Goal: Task Accomplishment & Management: Complete application form

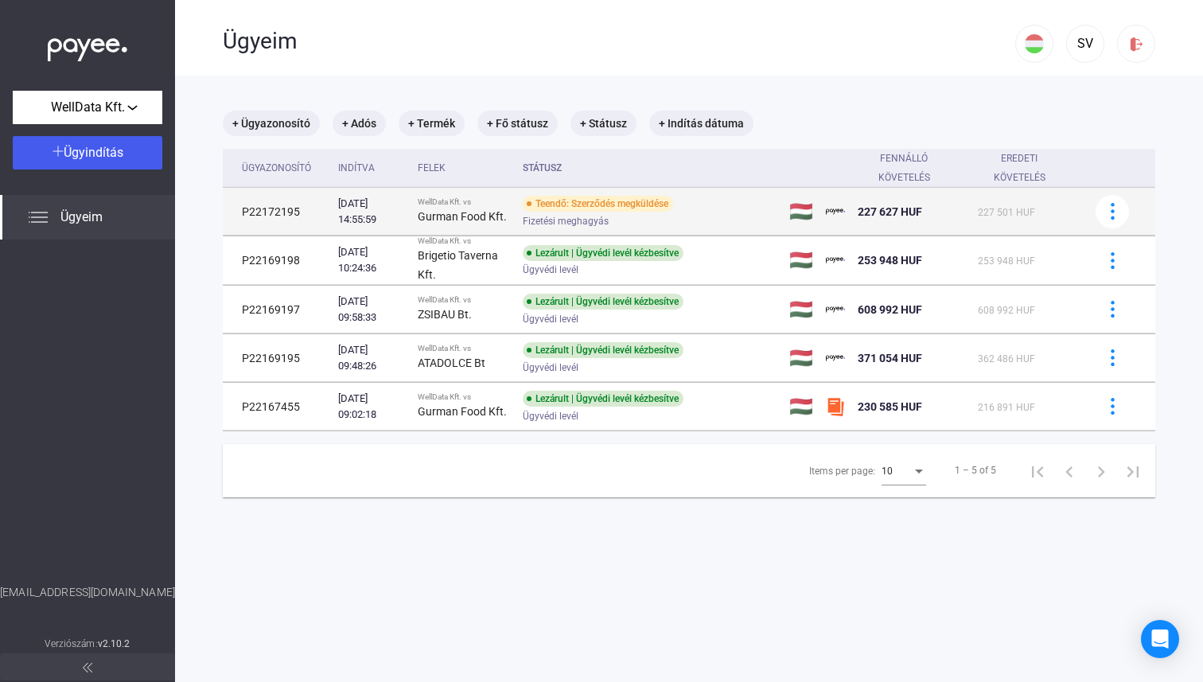
click at [489, 220] on div "Gurman Food Kft." at bounding box center [464, 216] width 92 height 19
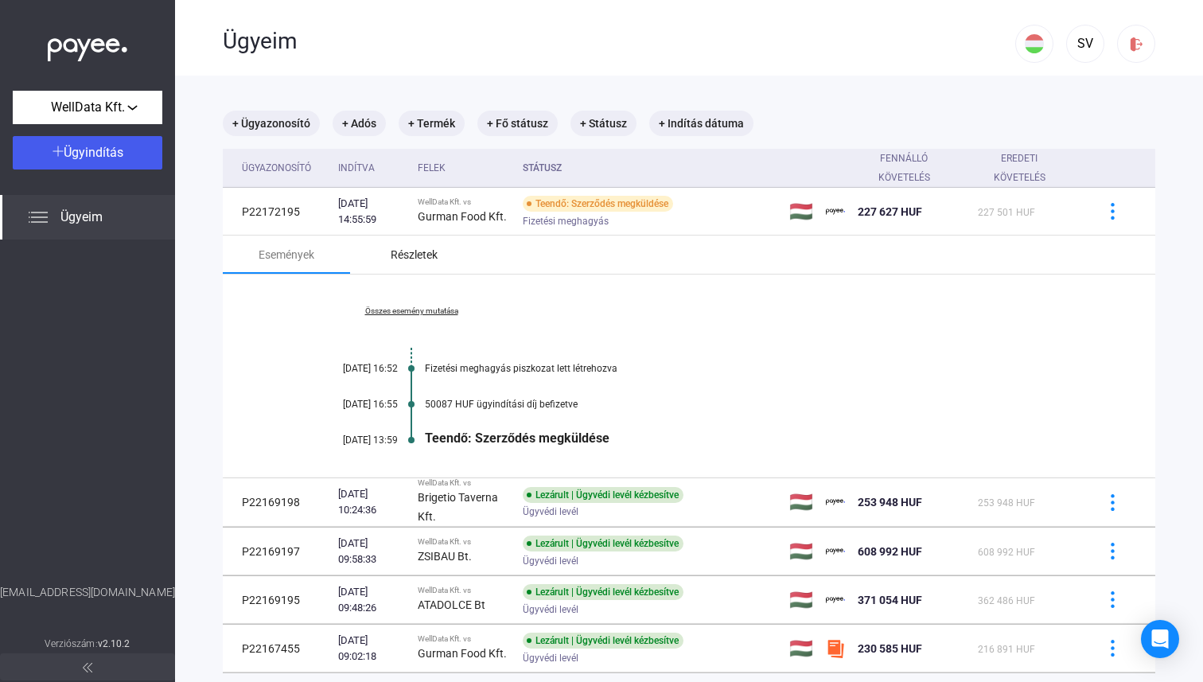
click at [365, 268] on div "Részletek" at bounding box center [413, 254] width 127 height 38
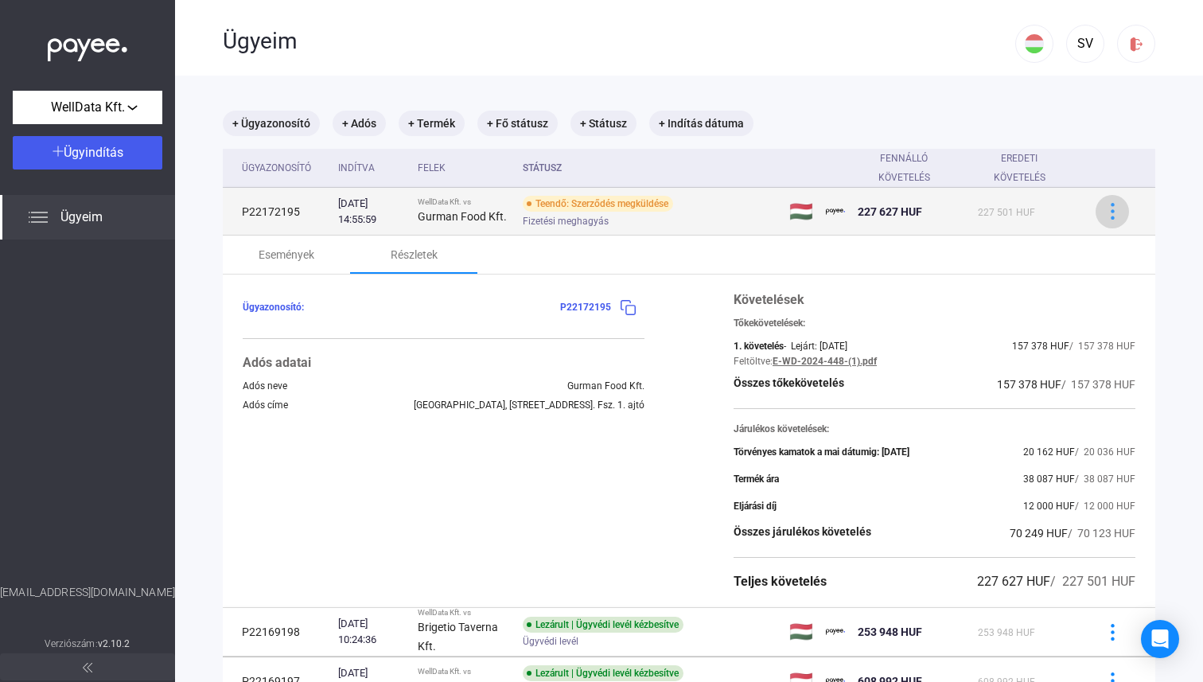
click at [1108, 216] on img at bounding box center [1112, 211] width 17 height 17
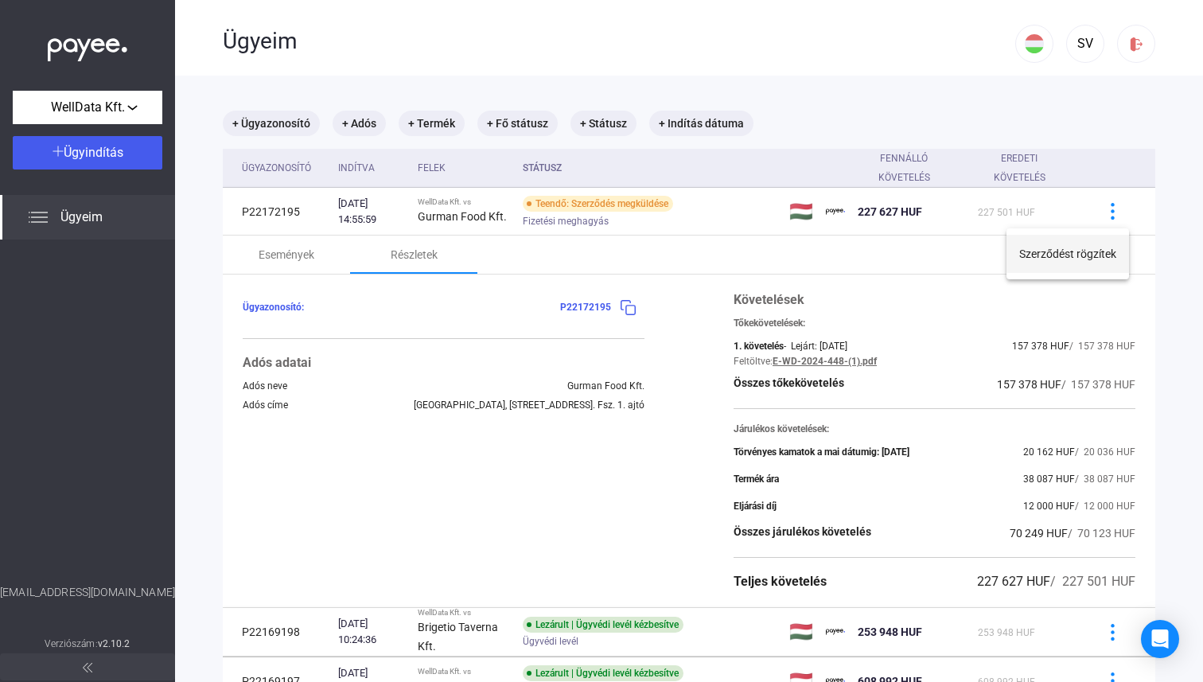
click at [1099, 253] on button "Szerződést rögzítek" at bounding box center [1067, 254] width 123 height 38
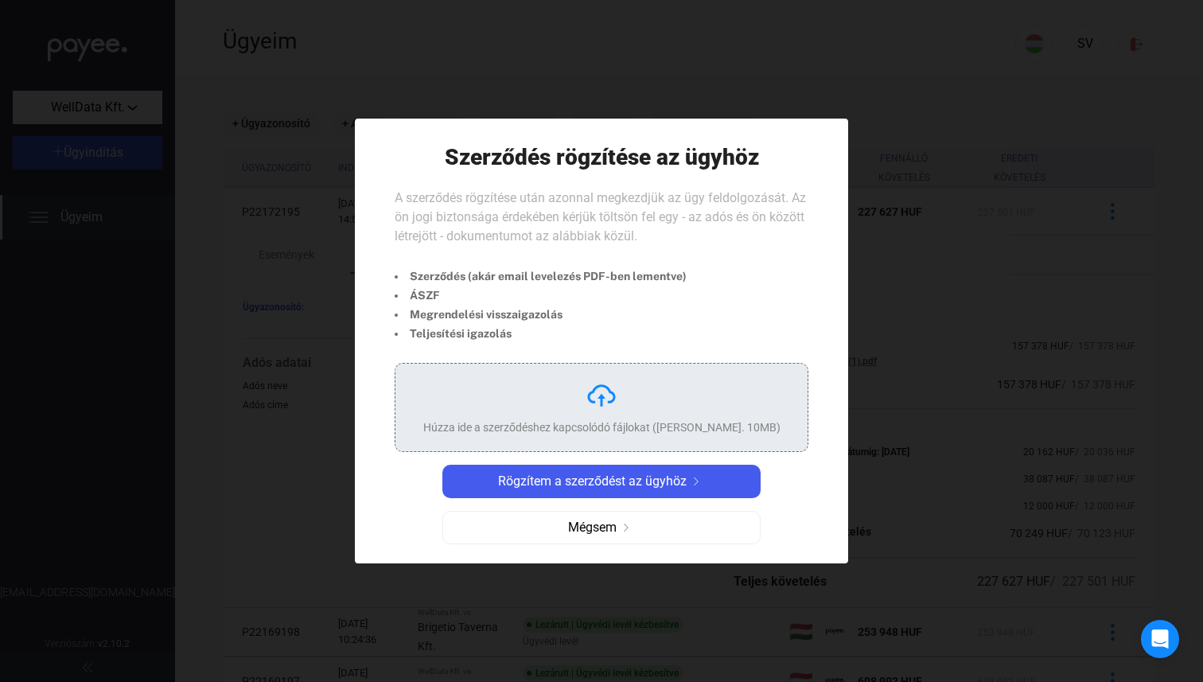
click at [597, 414] on div "Húzza ide a szerződéshez kapcsolódó fájlokat ([PERSON_NAME]. 10MB)" at bounding box center [601, 407] width 357 height 56
click at [597, 413] on div "Húzza ide a szerződéshez kapcsolódó fájlokat ([PERSON_NAME]. 10MB)" at bounding box center [601, 407] width 357 height 56
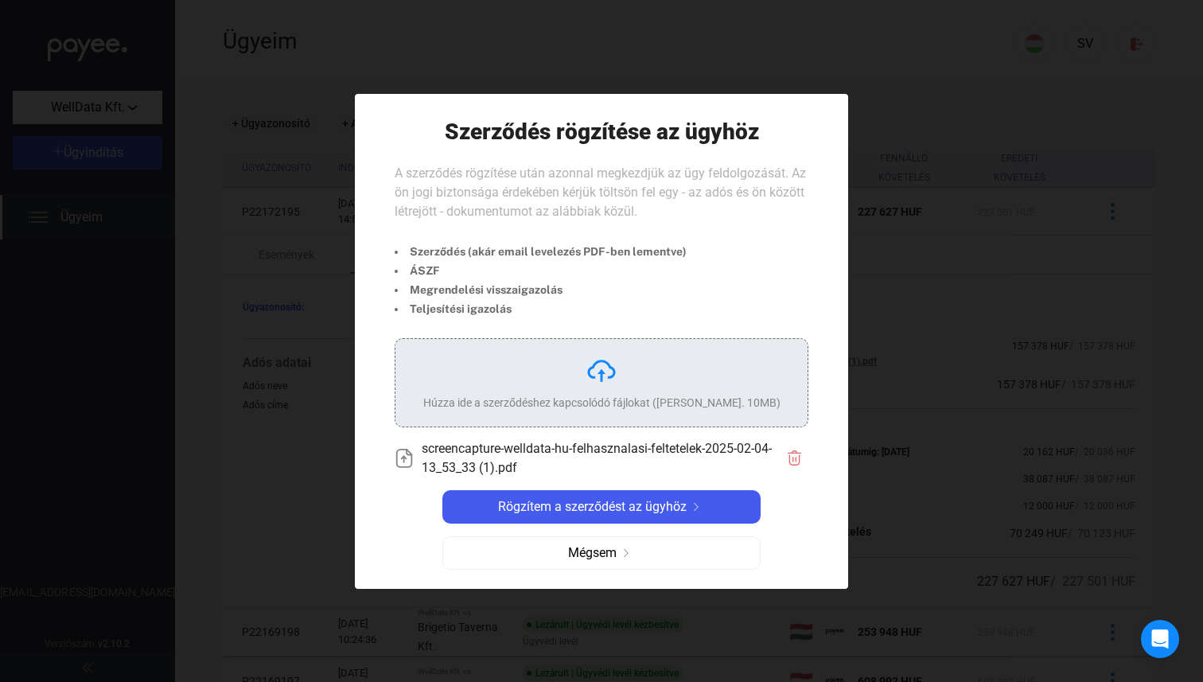
click at [597, 386] on div "Húzza ide a szerződéshez kapcsolódó fájlokat ([PERSON_NAME]. 10MB)" at bounding box center [601, 383] width 357 height 56
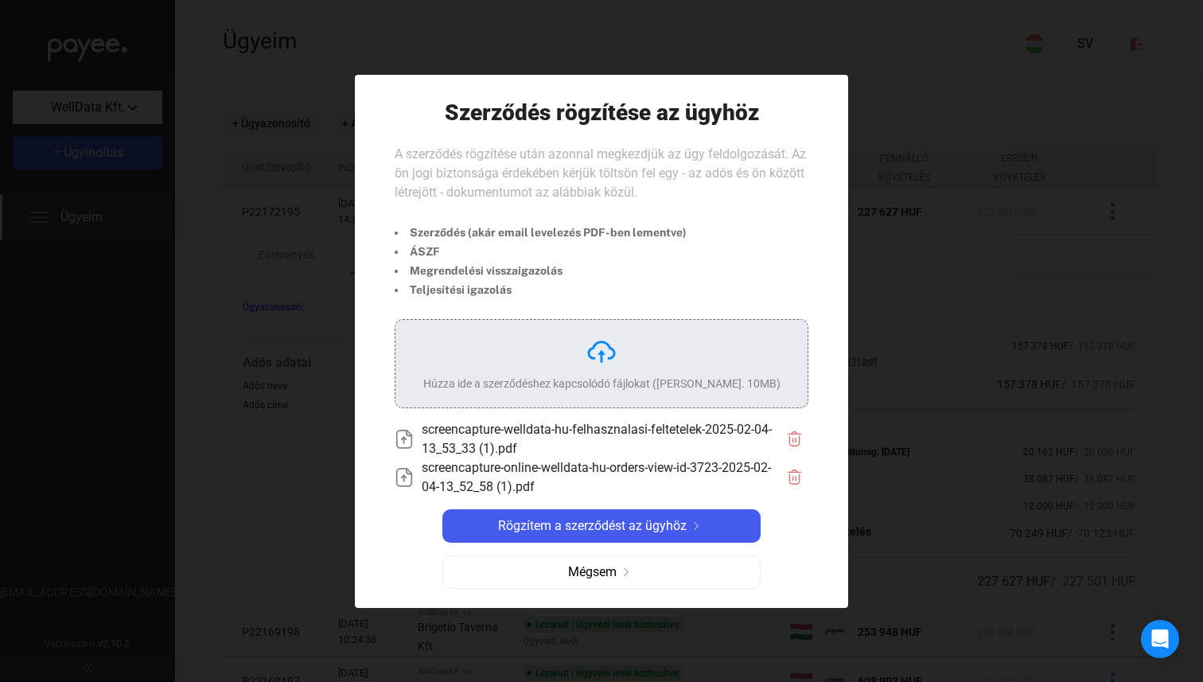
click at [590, 363] on img at bounding box center [601, 352] width 32 height 32
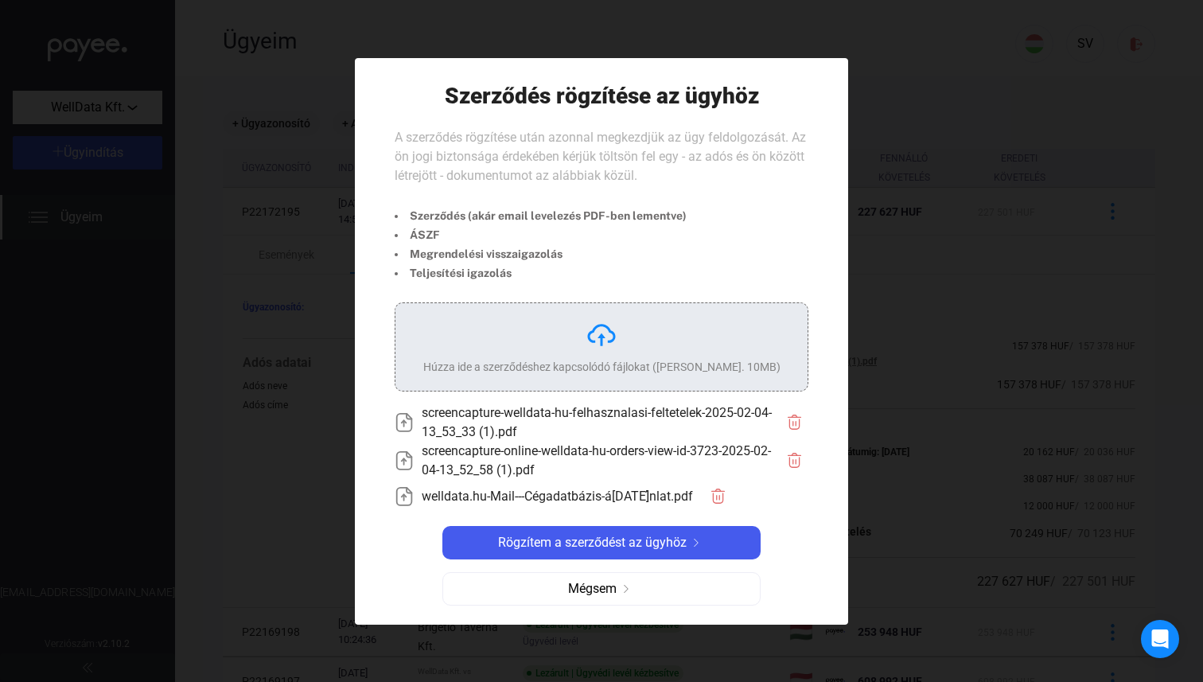
click at [584, 330] on div "Húzza ide a szerződéshez kapcsolódó fájlokat ([PERSON_NAME]. 10MB)" at bounding box center [601, 347] width 357 height 56
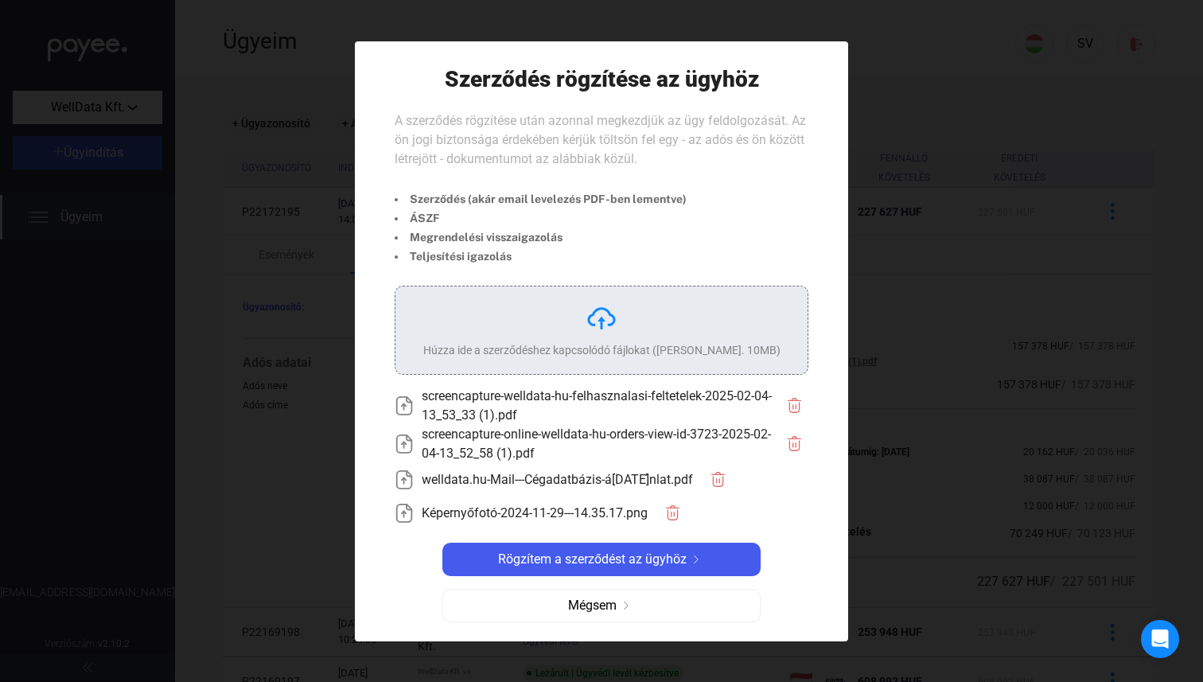
click at [548, 359] on div "Húzza ide a szerződéshez kapcsolódó fájlokat ([PERSON_NAME]. 10MB)" at bounding box center [602, 330] width 414 height 89
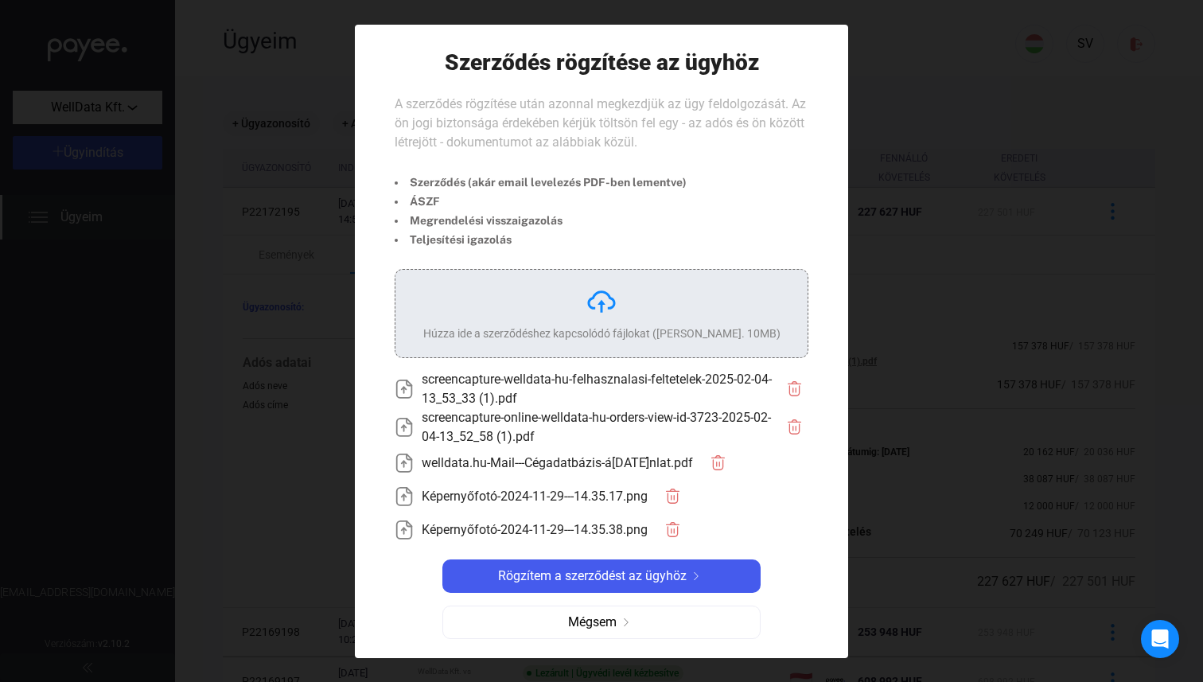
click at [542, 338] on div "Húzza ide a szerződéshez kapcsolódó fájlokat ([PERSON_NAME]. 10MB)" at bounding box center [601, 333] width 357 height 16
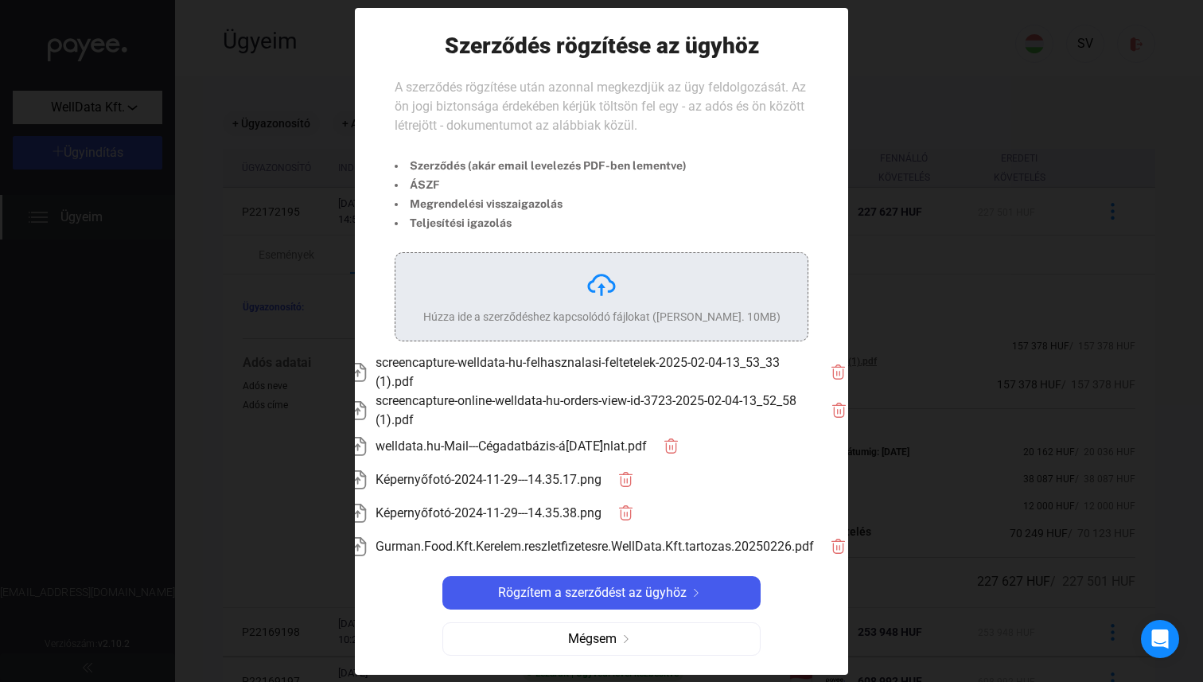
click at [555, 306] on div "Húzza ide a szerződéshez kapcsolódó fájlokat ([PERSON_NAME]. 10MB)" at bounding box center [601, 297] width 357 height 56
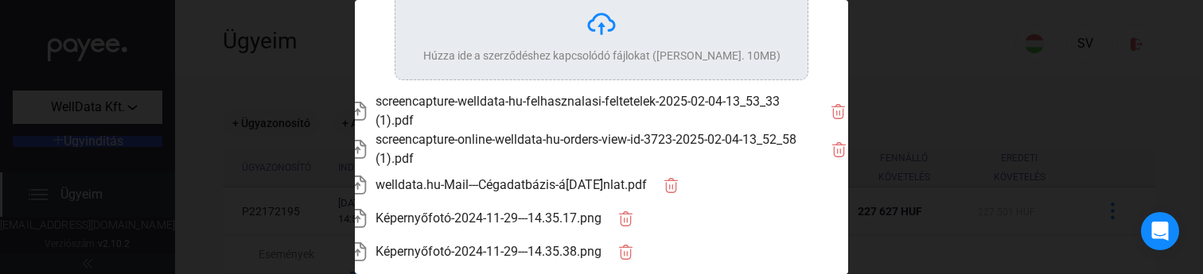
scroll to position [274, 0]
